Goal: Task Accomplishment & Management: Manage account settings

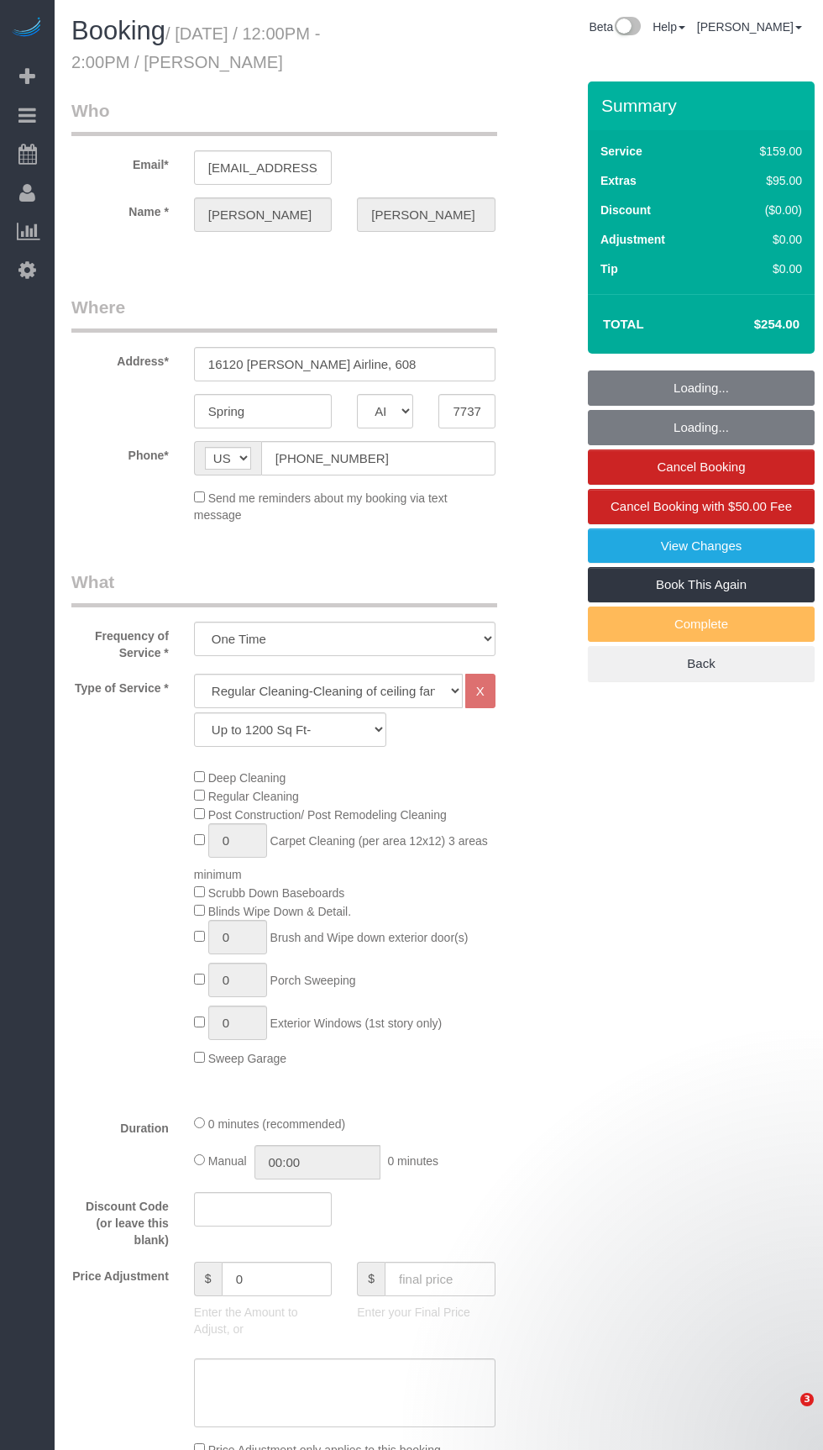
select select "[GEOGRAPHIC_DATA]"
select select "3"
select select "string:fspay-c1e547d1-ce9f-44f9-912b-70b88a00c78a"
select select "spot1"
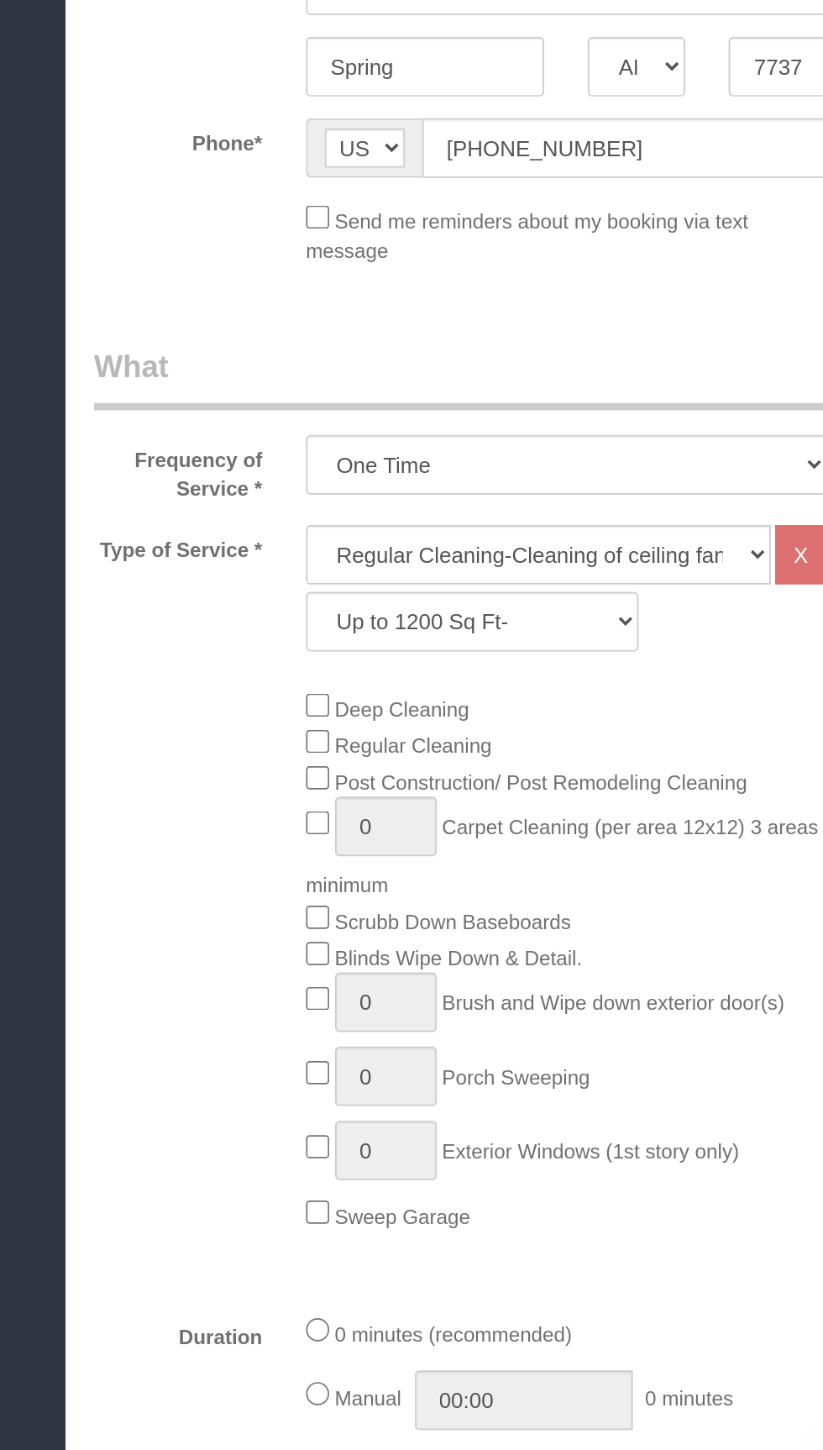
select select "object:1101"
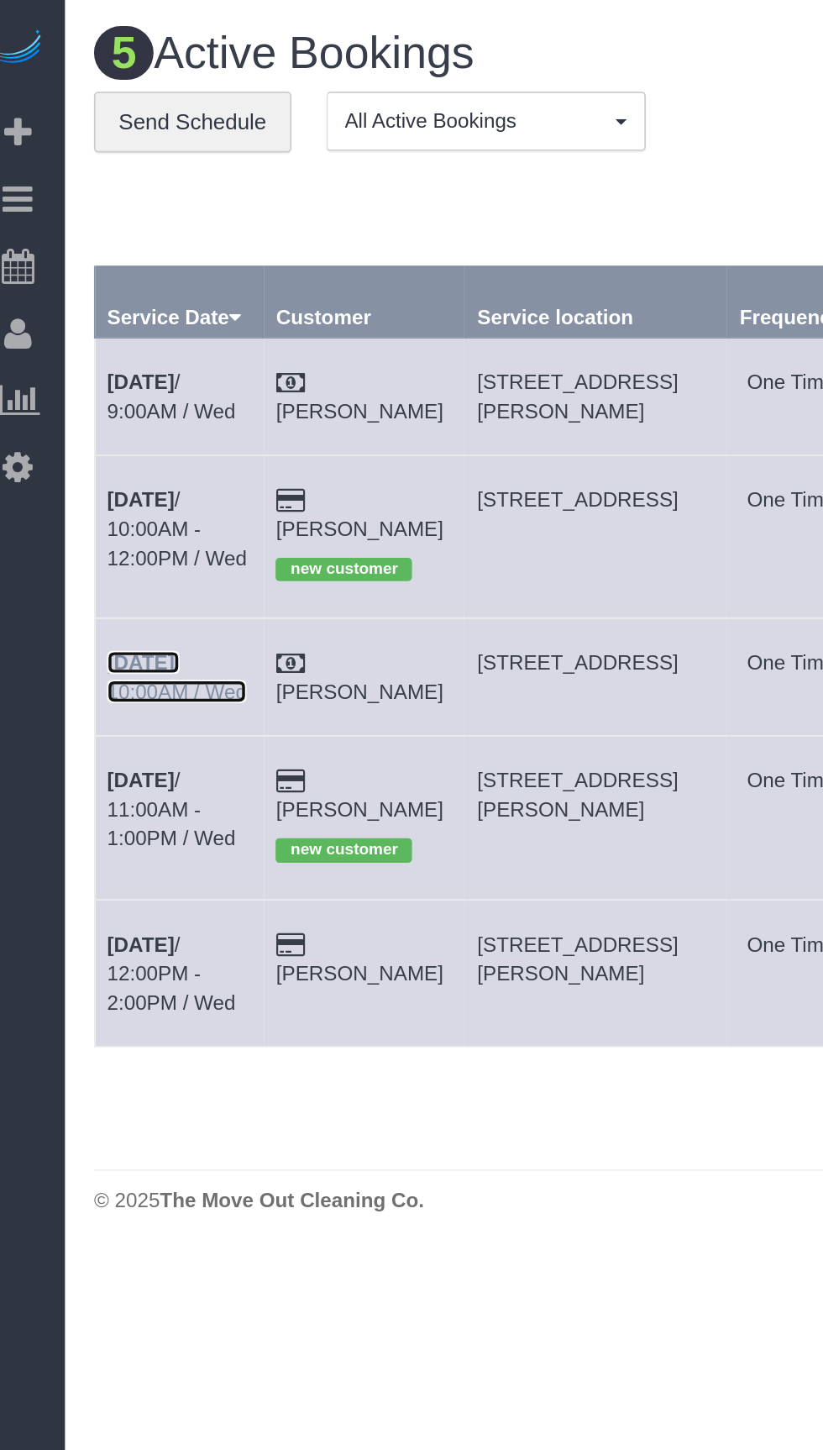
click at [114, 376] on b "[DATE]" at bounding box center [98, 382] width 39 height 13
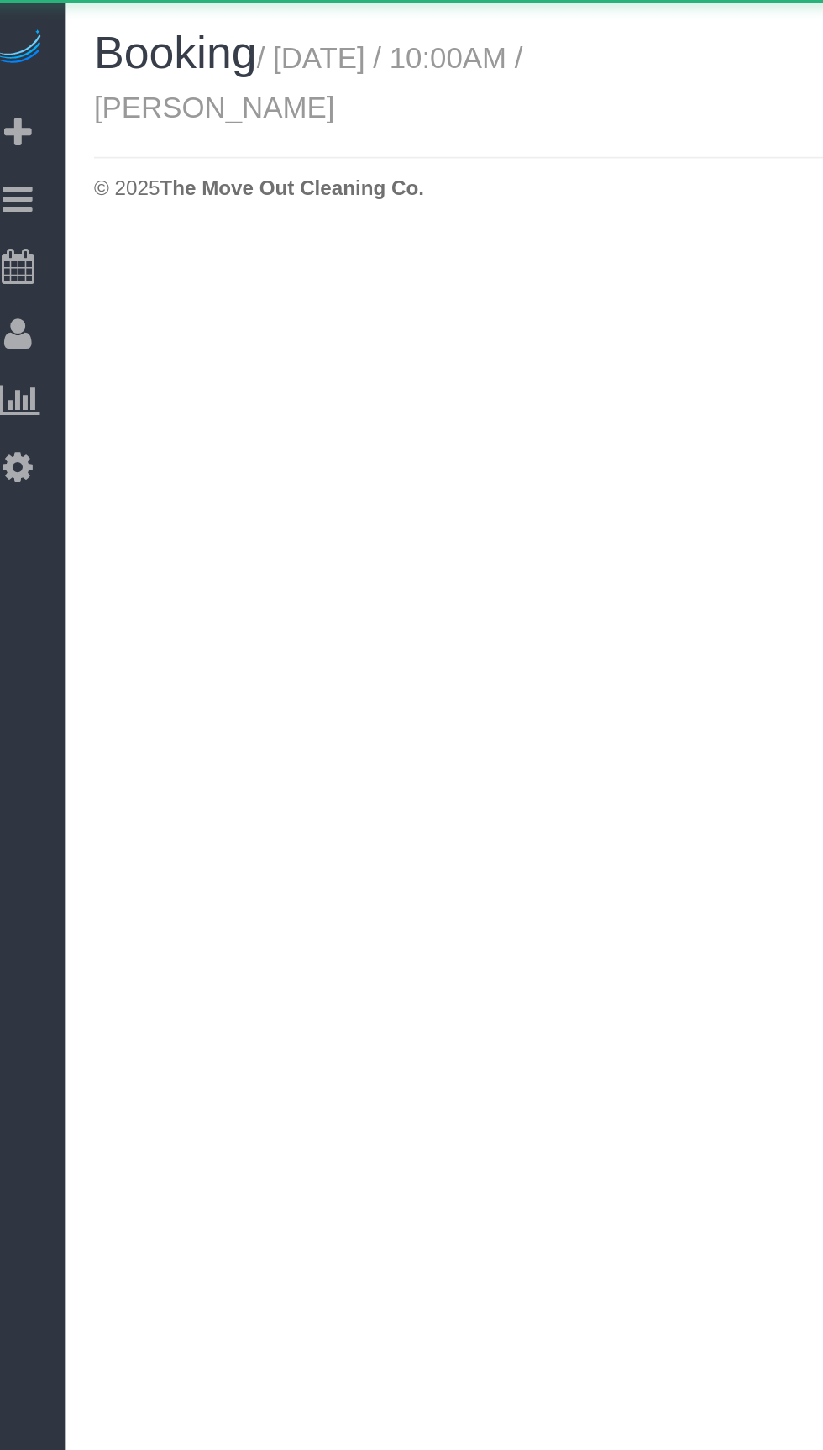
select select "[GEOGRAPHIC_DATA]"
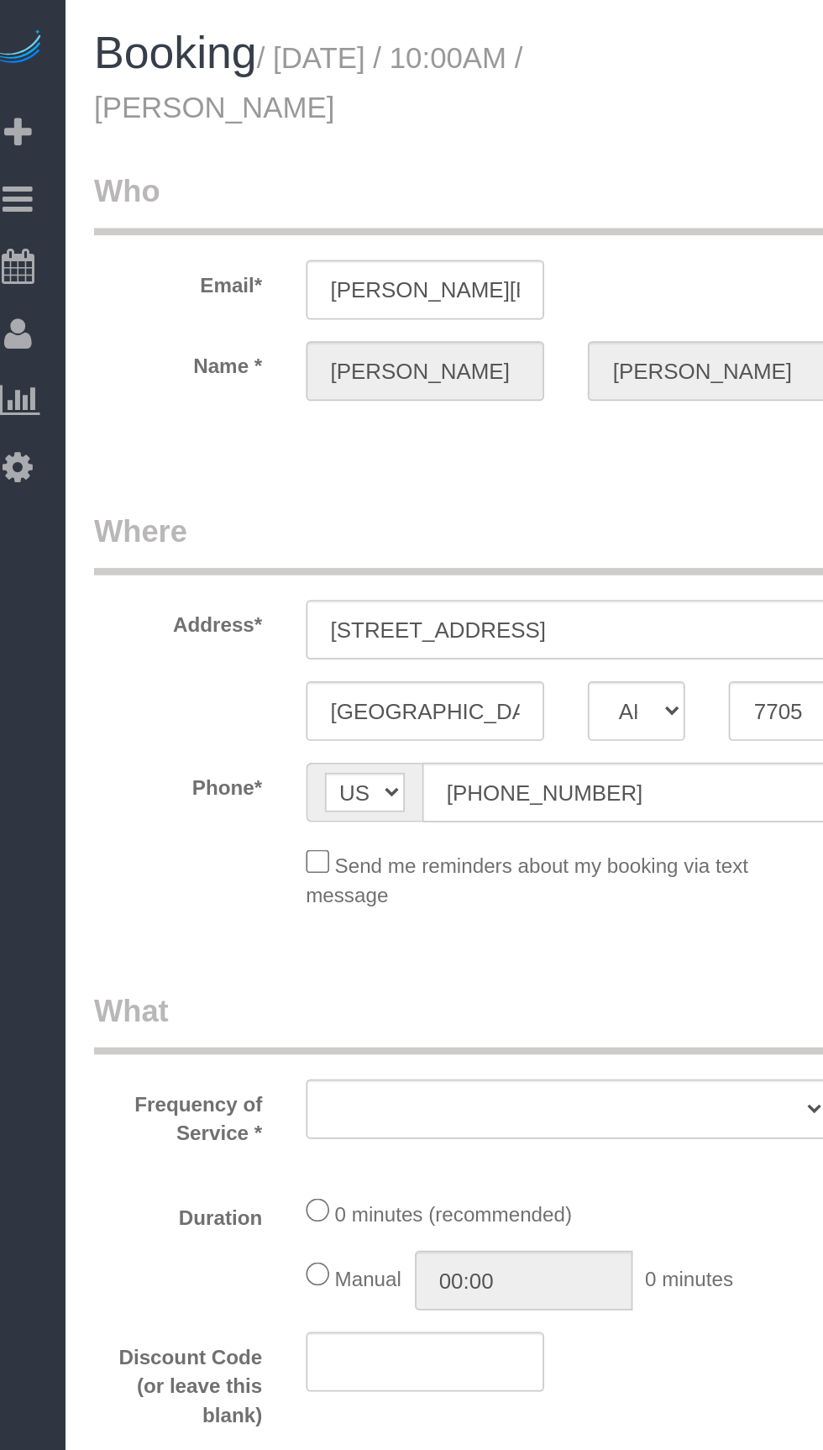
select select "3"
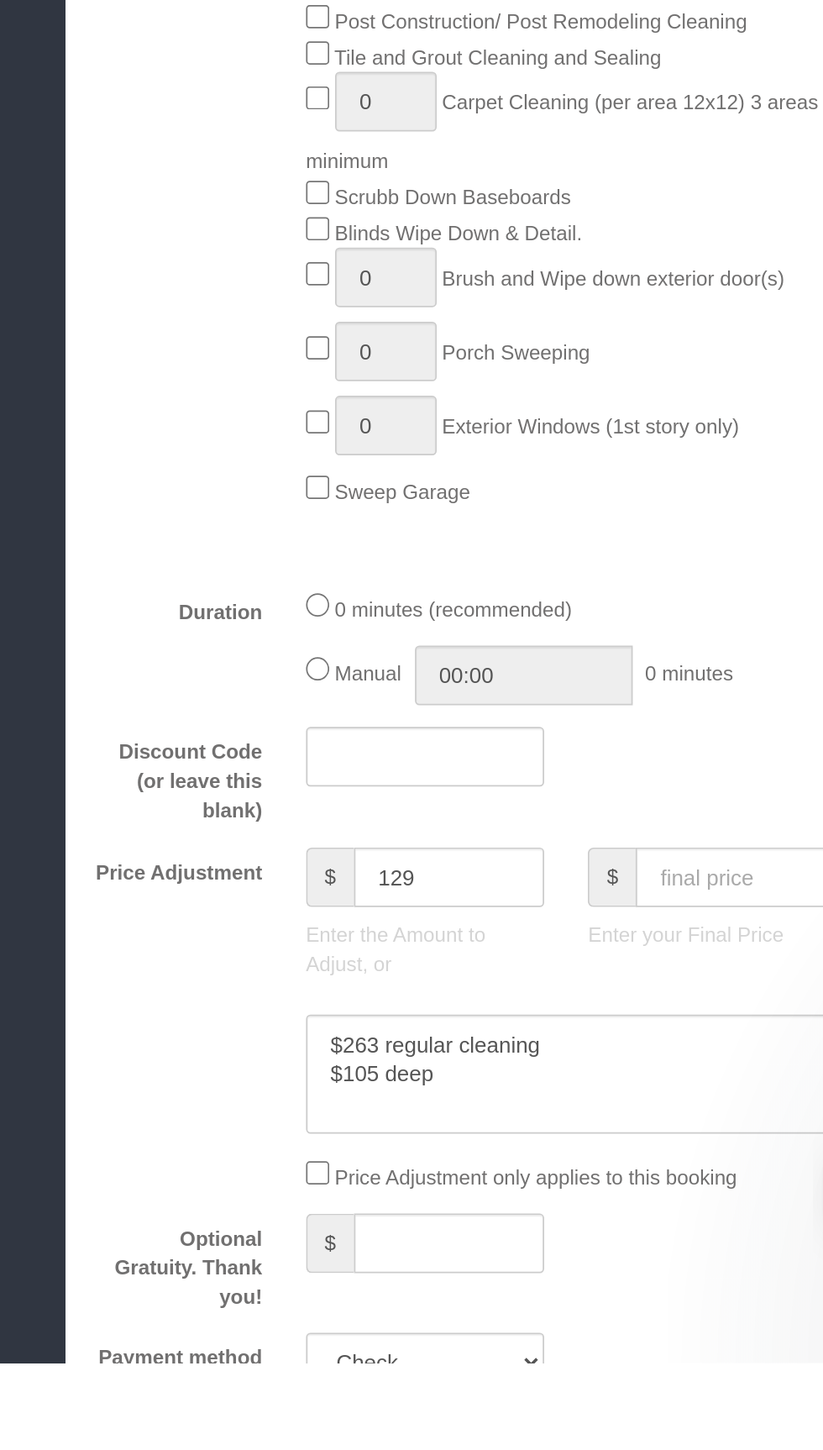
select select "object:1629"
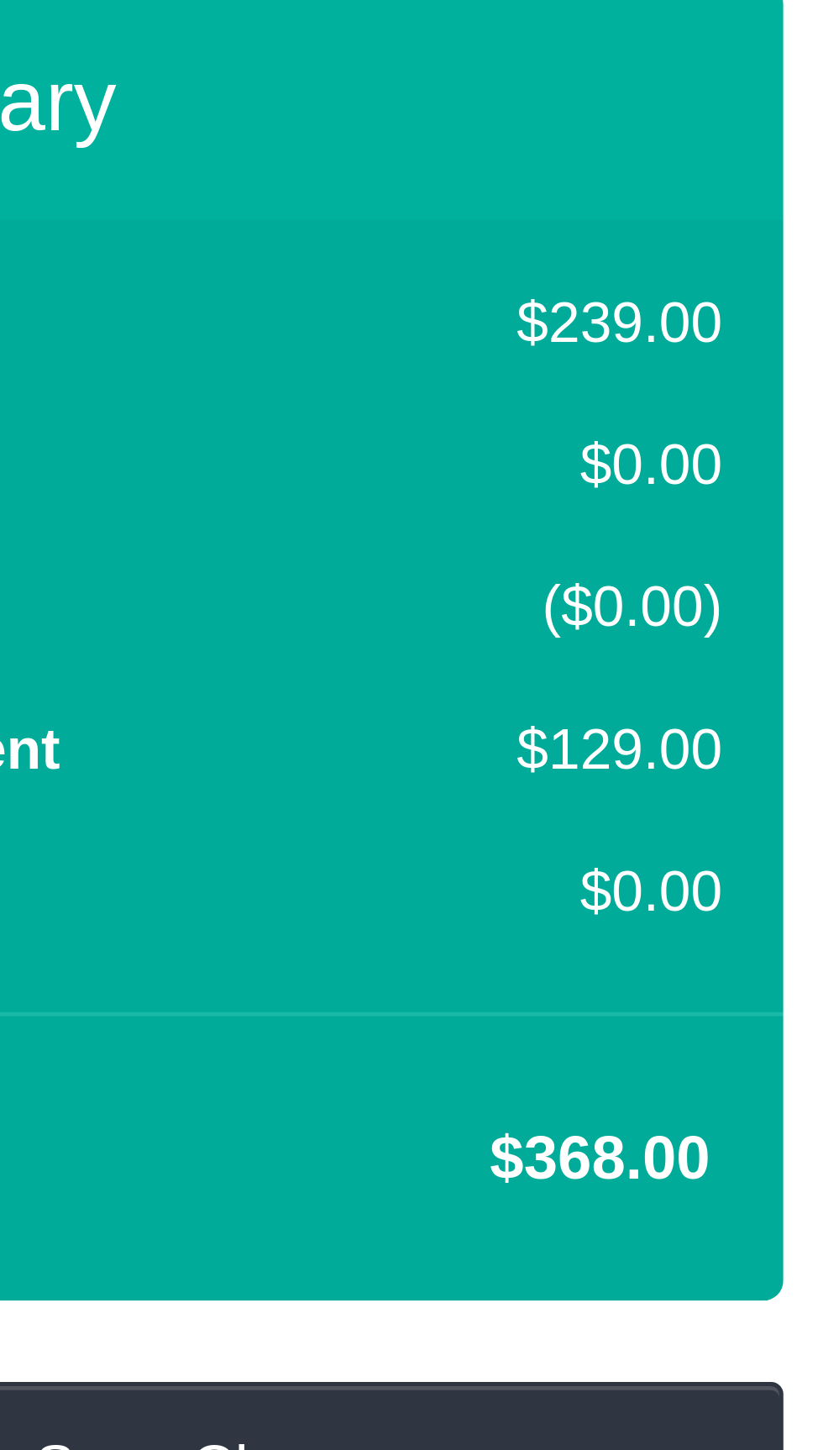
scroll to position [268, 0]
